Goal: Task Accomplishment & Management: Complete application form

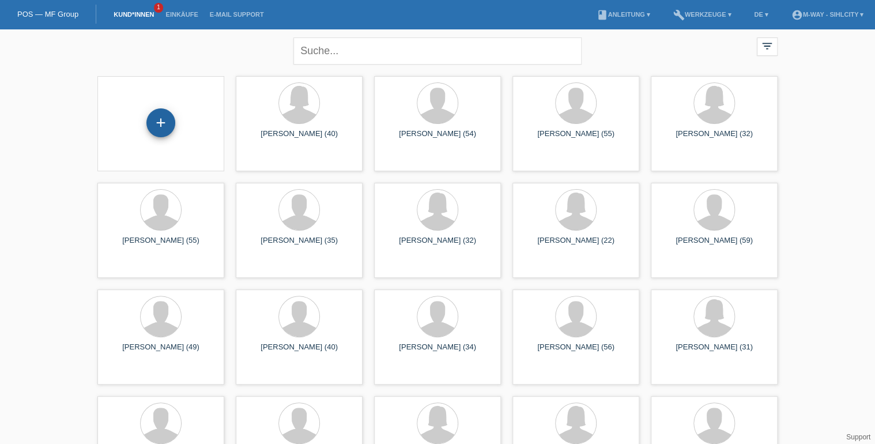
click at [158, 120] on div "+" at bounding box center [160, 122] width 29 height 29
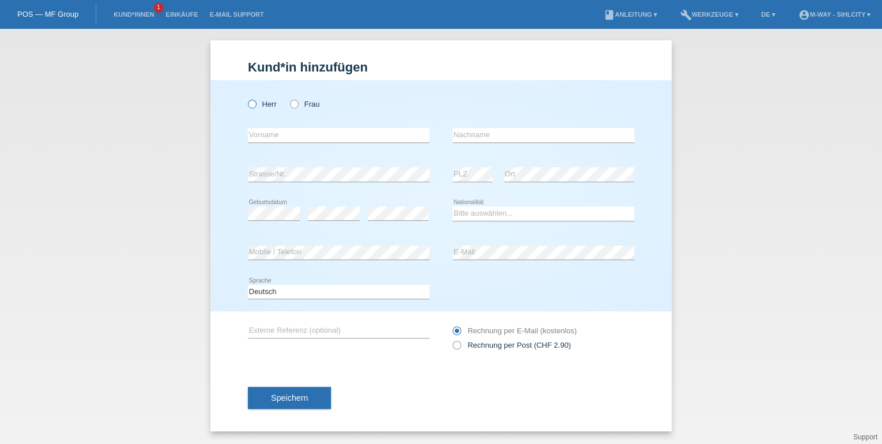
click at [246, 98] on icon at bounding box center [246, 98] width 0 height 0
click at [251, 104] on input "Herr" at bounding box center [251, 103] width 7 height 7
radio input "true"
click at [285, 137] on input "text" at bounding box center [339, 135] width 182 height 14
type input "Manuel"
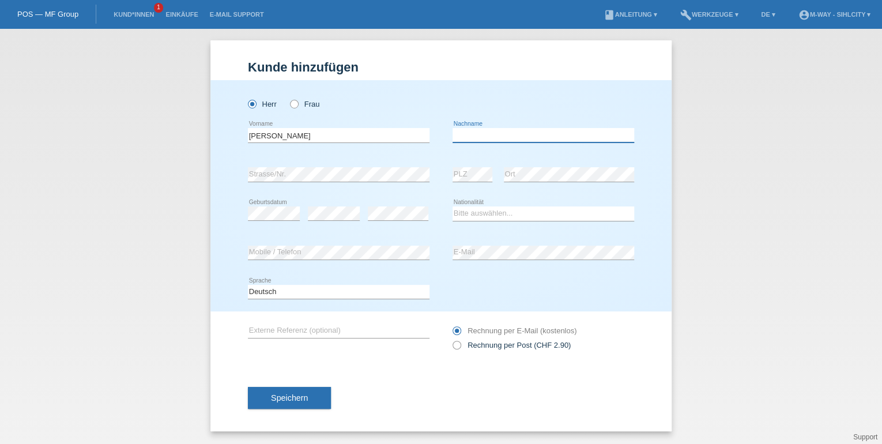
click at [470, 136] on input "text" at bounding box center [543, 135] width 182 height 14
type input "Busse"
click at [466, 212] on select "Bitte auswählen... Schweiz Deutschland Liechtenstein Österreich ------------ Af…" at bounding box center [543, 213] width 182 height 14
select select "CH"
click at [452, 206] on select "Bitte auswählen... Schweiz Deutschland Liechtenstein Österreich ------------ Af…" at bounding box center [543, 213] width 182 height 14
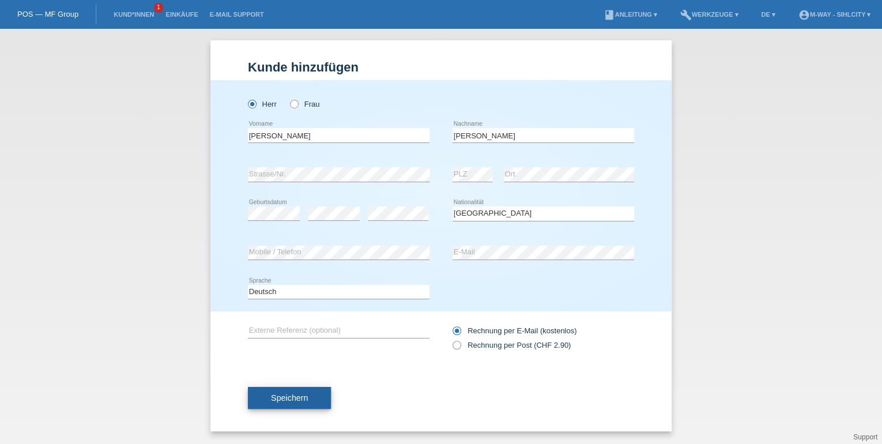
click at [275, 400] on span "Speichern" at bounding box center [289, 397] width 37 height 9
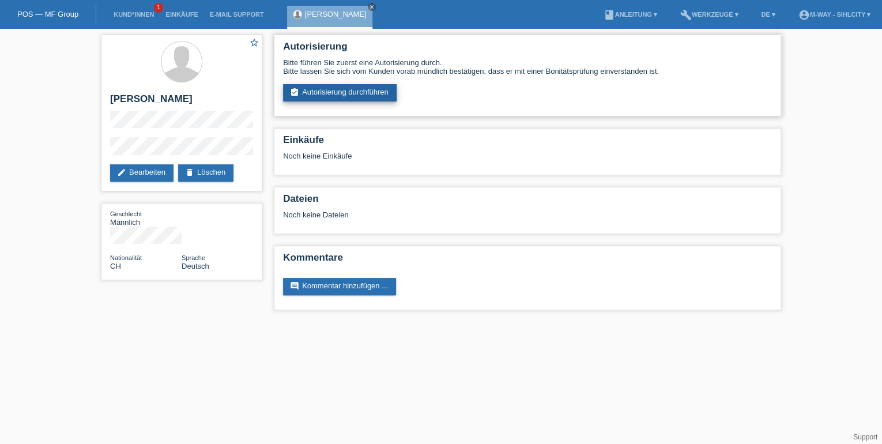
click at [322, 97] on link "assignment_turned_in Autorisierung durchführen" at bounding box center [340, 92] width 114 height 17
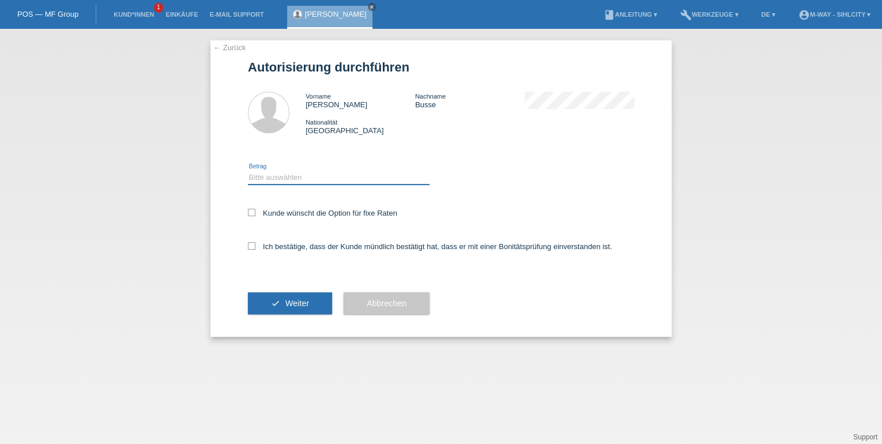
click at [301, 177] on select "Bitte auswählen CHF 1.00 - CHF 499.00 CHF 500.00 - CHF 1'999.00 CHF 2'000.00 - …" at bounding box center [339, 178] width 182 height 14
select select "3"
click at [248, 171] on select "Bitte auswählen CHF 1.00 - CHF 499.00 CHF 500.00 - CHF 1'999.00 CHF 2'000.00 - …" at bounding box center [339, 178] width 182 height 14
click at [251, 242] on icon at bounding box center [251, 245] width 7 height 7
click at [251, 242] on input "Ich bestätige, dass der Kunde mündlich bestätigt hat, dass er mit einer Bonität…" at bounding box center [251, 245] width 7 height 7
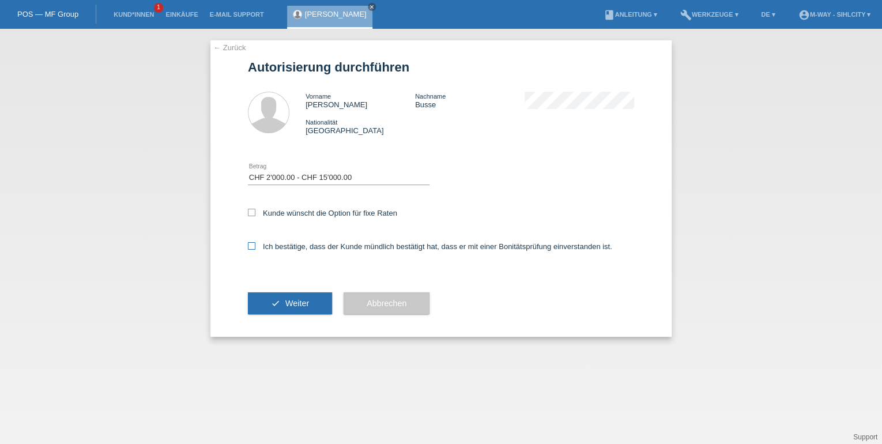
checkbox input "true"
click at [251, 208] on div "Kunde wünscht die Option für fixe Raten" at bounding box center [441, 213] width 386 height 33
click at [245, 213] on div "← Zurück Autorisierung durchführen Vorname Manuel Nachname Busse Nationalität S…" at bounding box center [440, 188] width 461 height 296
click at [249, 212] on icon at bounding box center [251, 212] width 7 height 7
click at [249, 212] on input "Kunde wünscht die Option für fixe Raten" at bounding box center [251, 212] width 7 height 7
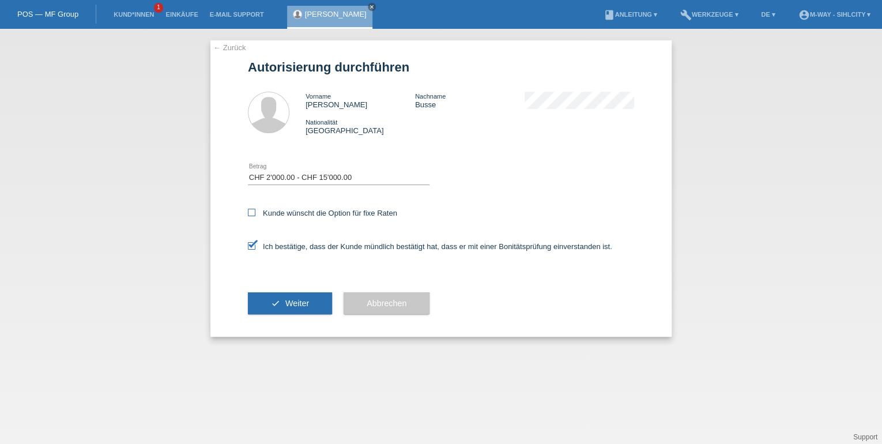
checkbox input "true"
click at [279, 304] on button "check Weiter" at bounding box center [290, 303] width 84 height 22
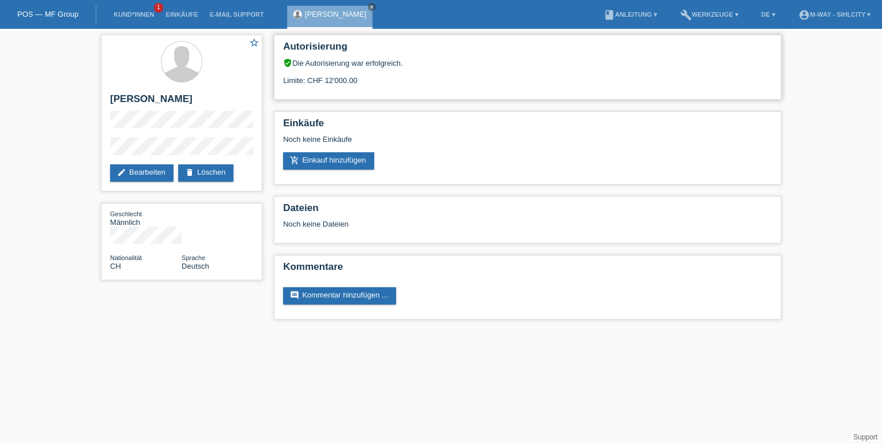
drag, startPoint x: 324, startPoint y: 79, endPoint x: 368, endPoint y: 83, distance: 44.0
click at [368, 83] on div "Limite: CHF 12'000.00" at bounding box center [527, 75] width 489 height 17
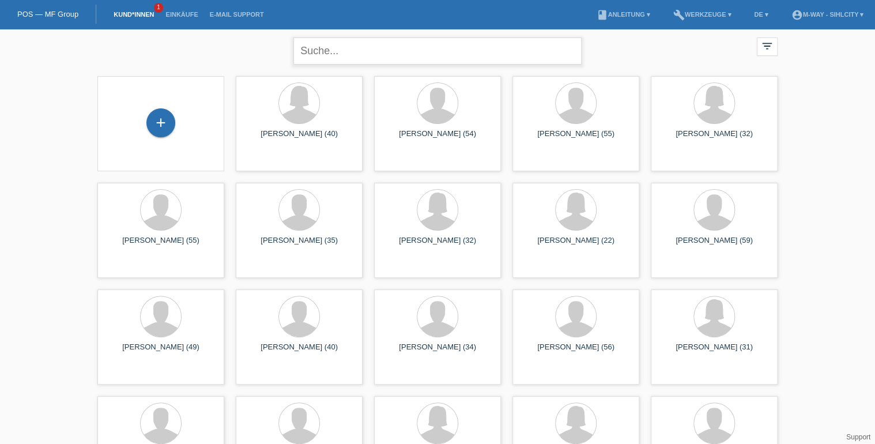
click at [371, 59] on input "text" at bounding box center [437, 50] width 288 height 27
type input "[PERSON_NAME]"
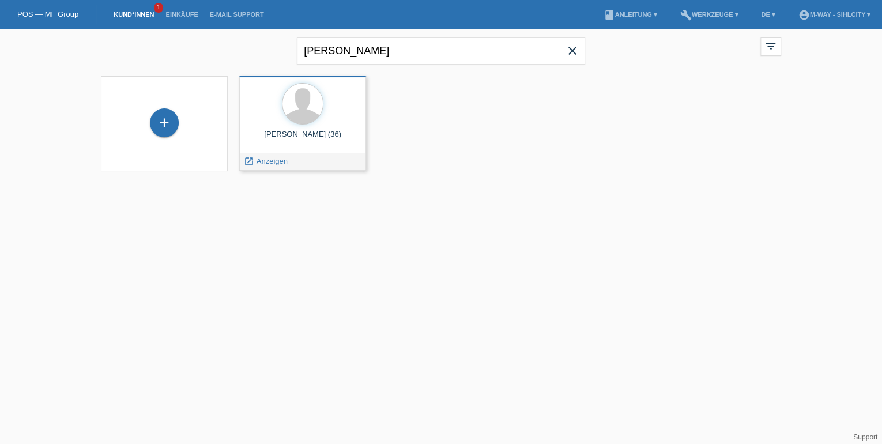
click at [302, 137] on div "[PERSON_NAME] (36)" at bounding box center [302, 139] width 108 height 18
